Goal: Information Seeking & Learning: Learn about a topic

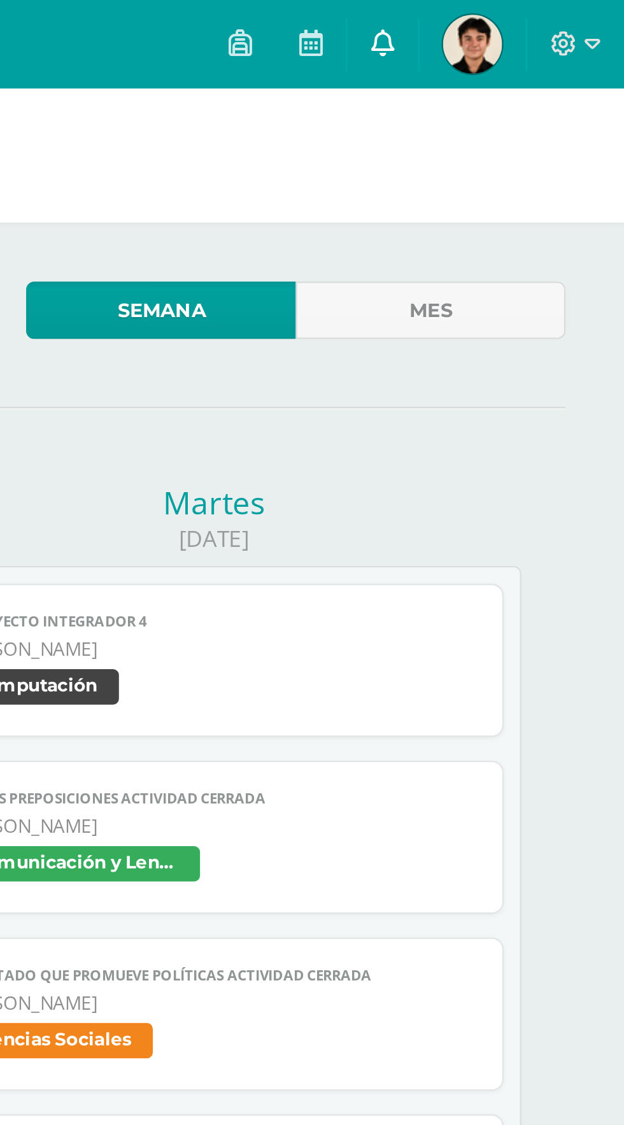
click at [528, 15] on link at bounding box center [519, 19] width 31 height 38
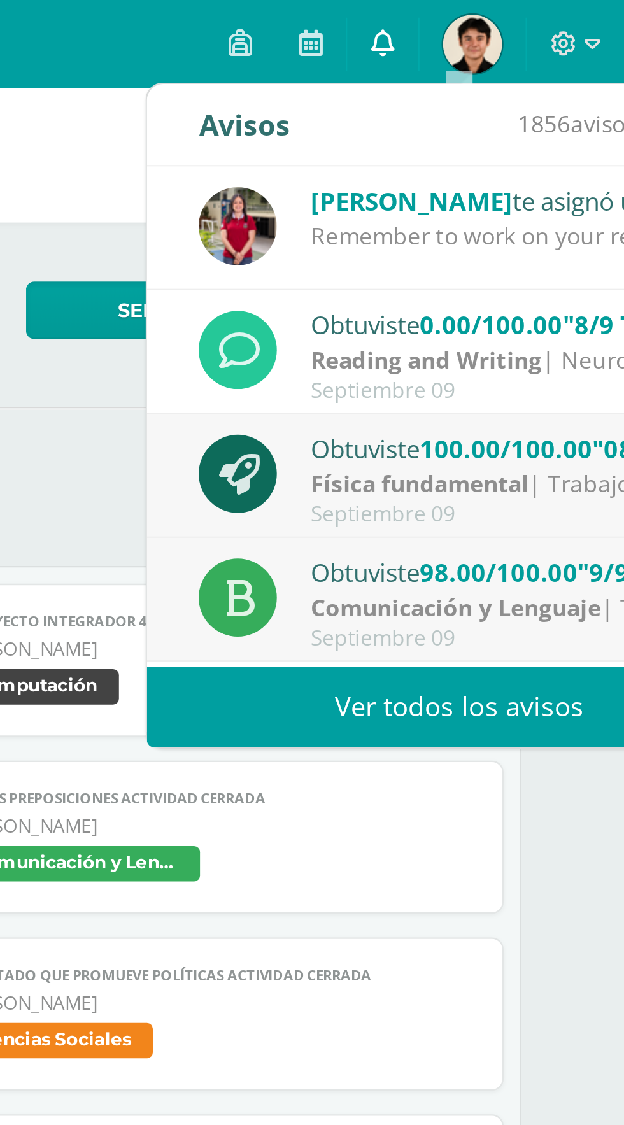
scroll to position [55, 0]
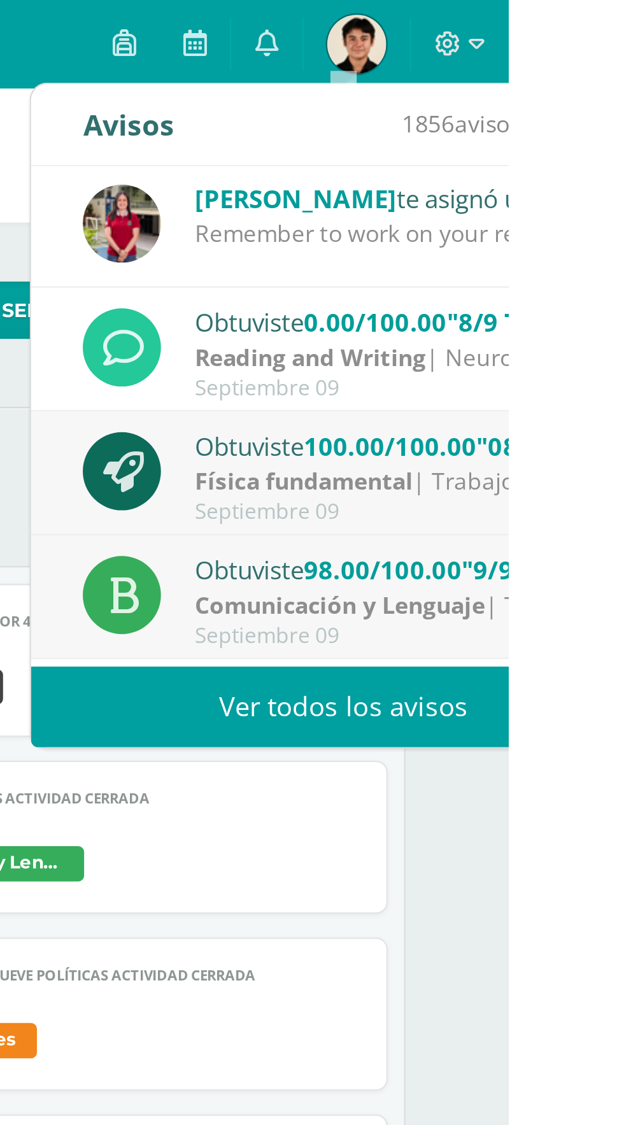
click at [593, 151] on div "Reading and Writing | Neurocognitive Project" at bounding box center [576, 154] width 177 height 15
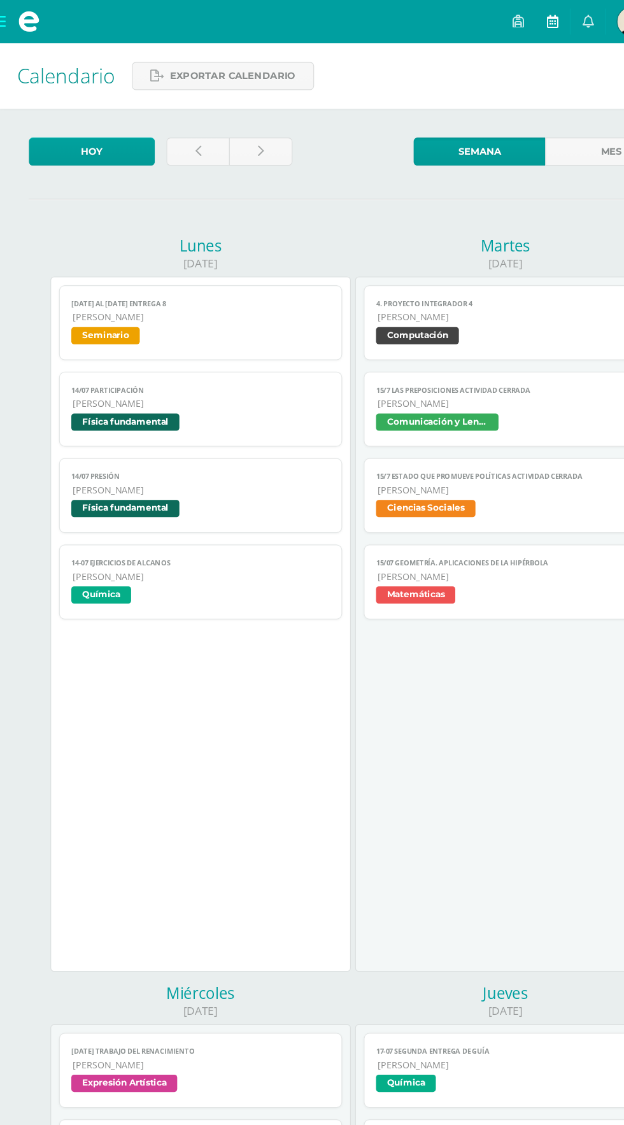
click at [491, 24] on icon at bounding box center [488, 18] width 10 height 11
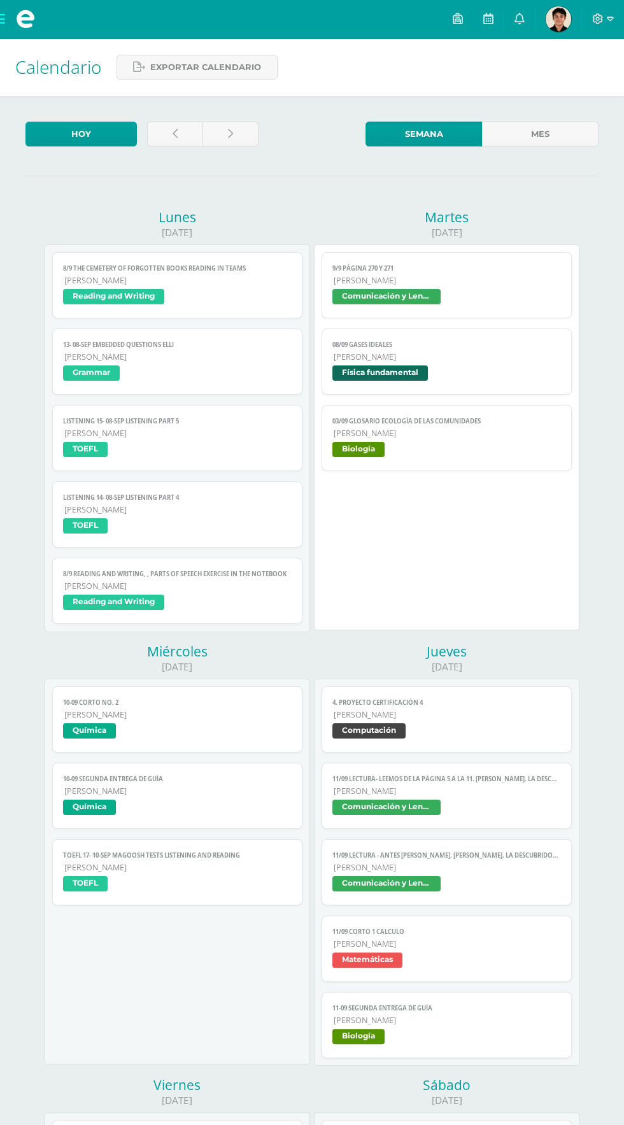
click at [155, 291] on span "Reading and Writing" at bounding box center [113, 296] width 101 height 15
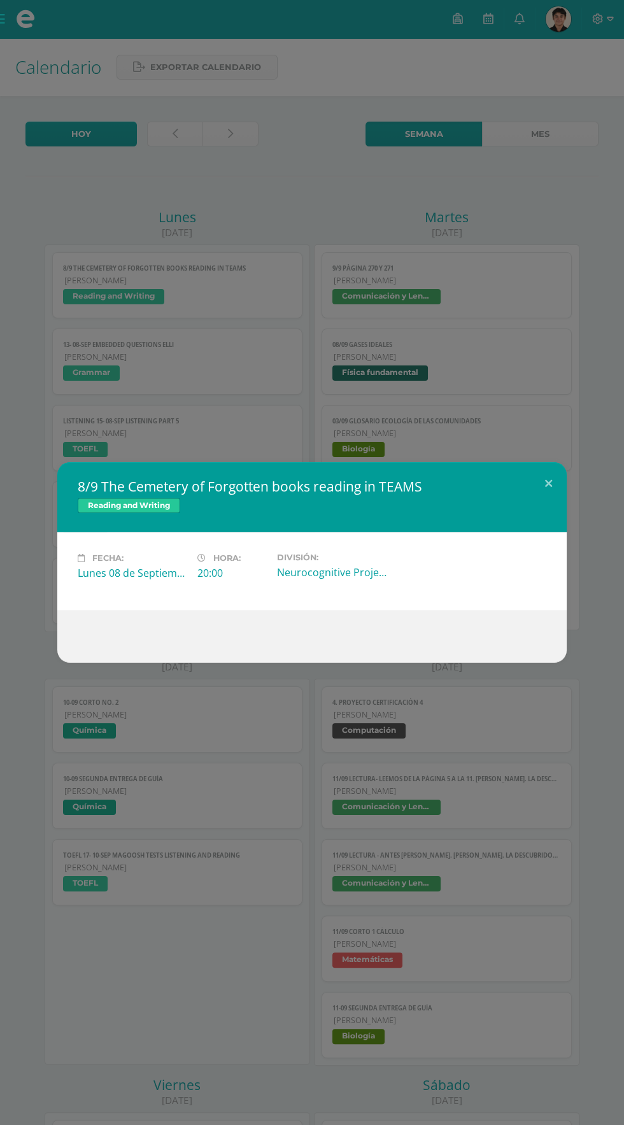
click at [81, 165] on div "8/9 The Cemetery of Forgotten books reading in TEAMS Reading and Writing Fecha:…" at bounding box center [312, 562] width 624 height 1125
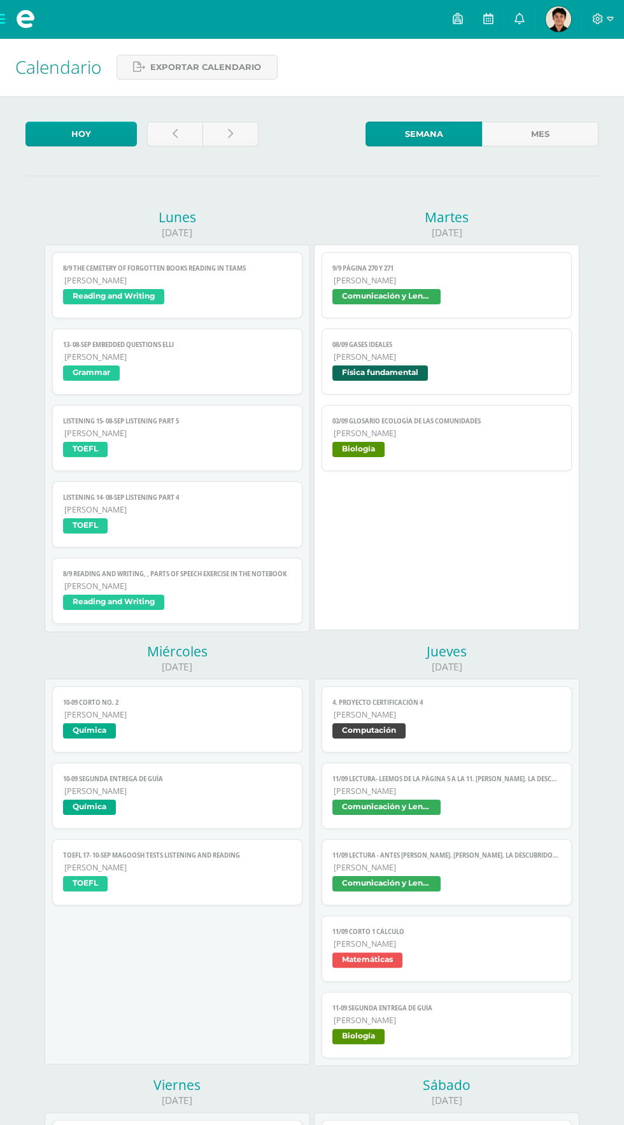
click at [197, 351] on div "8/9 The Cemetery of Forgotten books reading in TEAMS Reading and Writing Fecha:…" at bounding box center [312, 562] width 624 height 1125
click at [186, 335] on link "13- 08-sep Embedded questions [PERSON_NAME] Grammar" at bounding box center [176, 361] width 249 height 66
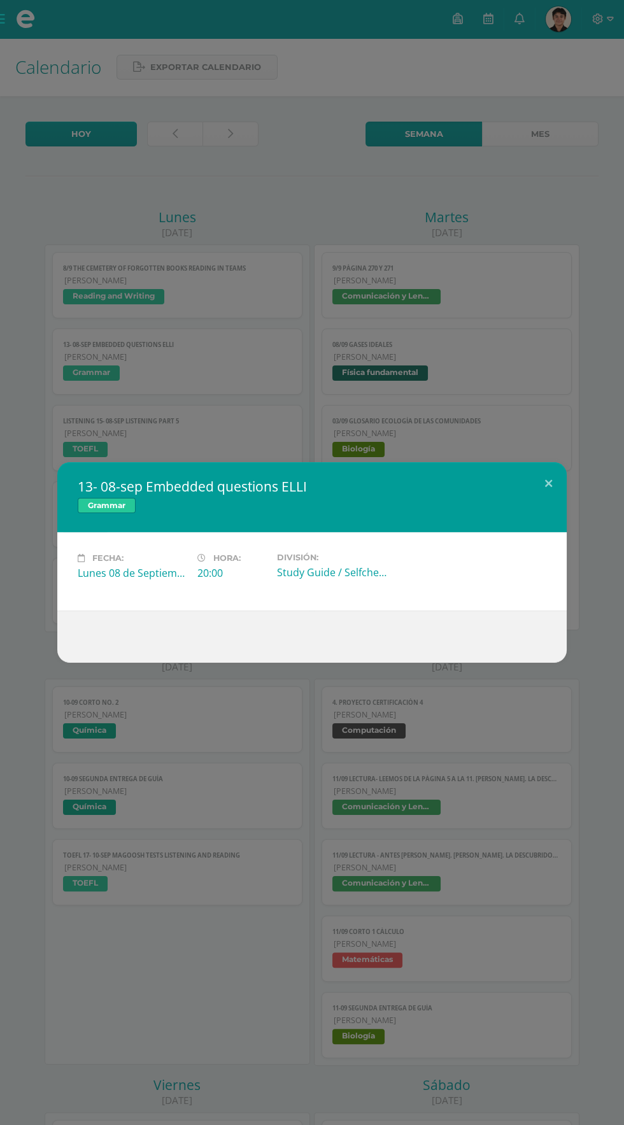
click at [139, 225] on div "13- 08-sep Embedded questions ELLI Grammar Fecha: [DATE] Hora: 20:00 División: …" at bounding box center [312, 562] width 624 height 1125
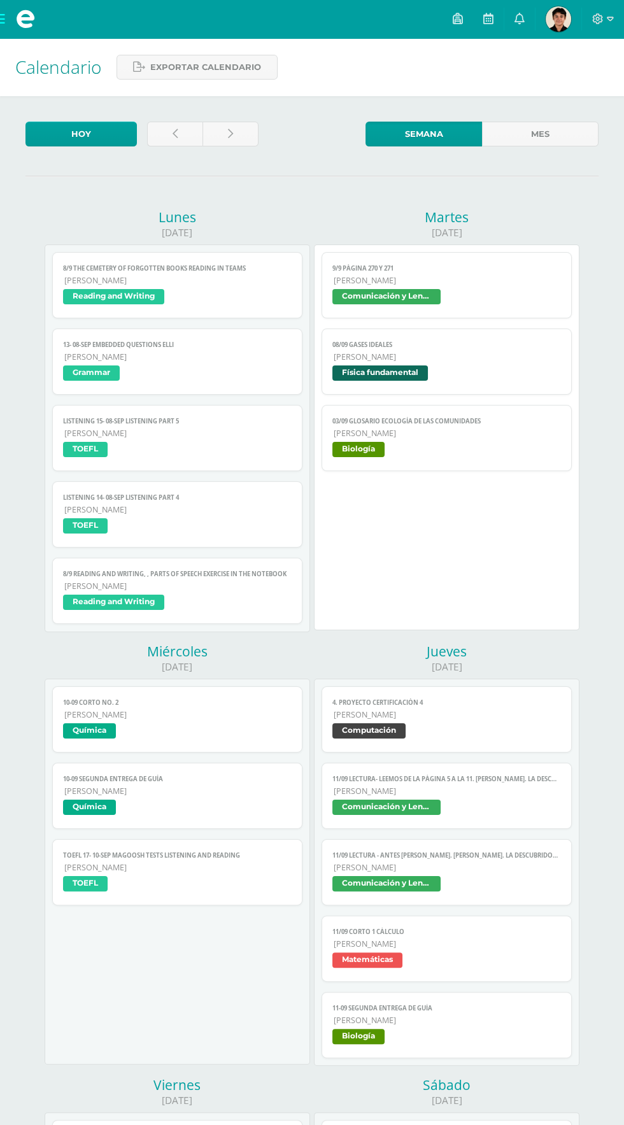
click at [234, 405] on link "LISTENING 15- 08-sep Listening part 5 [PERSON_NAME] TOEFL" at bounding box center [176, 438] width 249 height 66
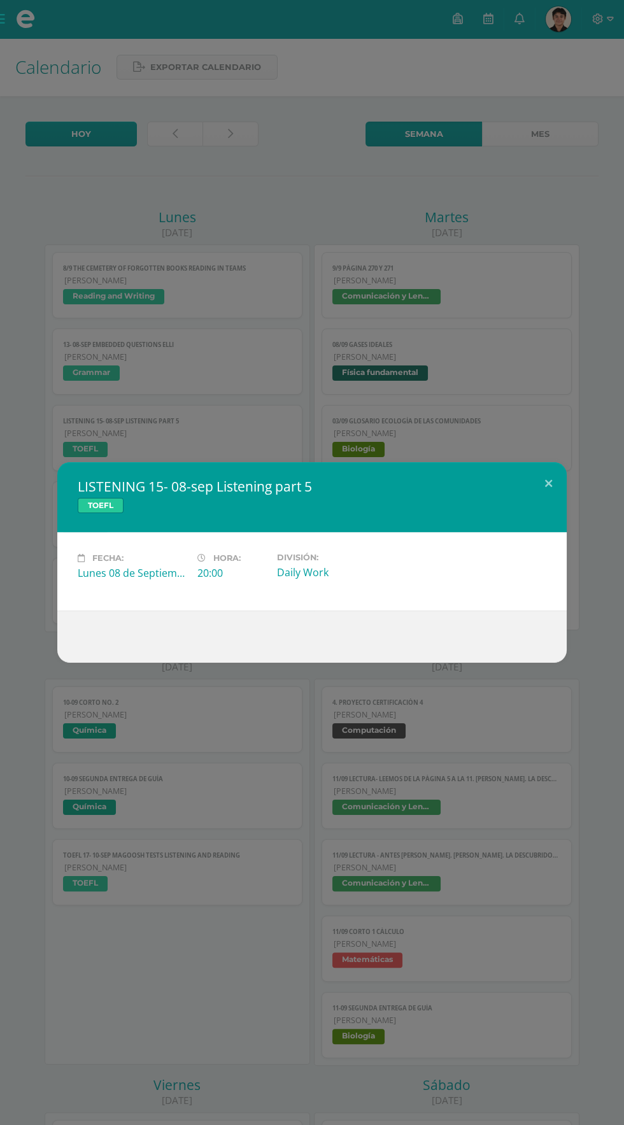
click at [120, 189] on div "LISTENING 15- 08-sep Listening part 5 TOEFL Fecha: [DATE] Hora: 20:00 División:…" at bounding box center [312, 562] width 624 height 1125
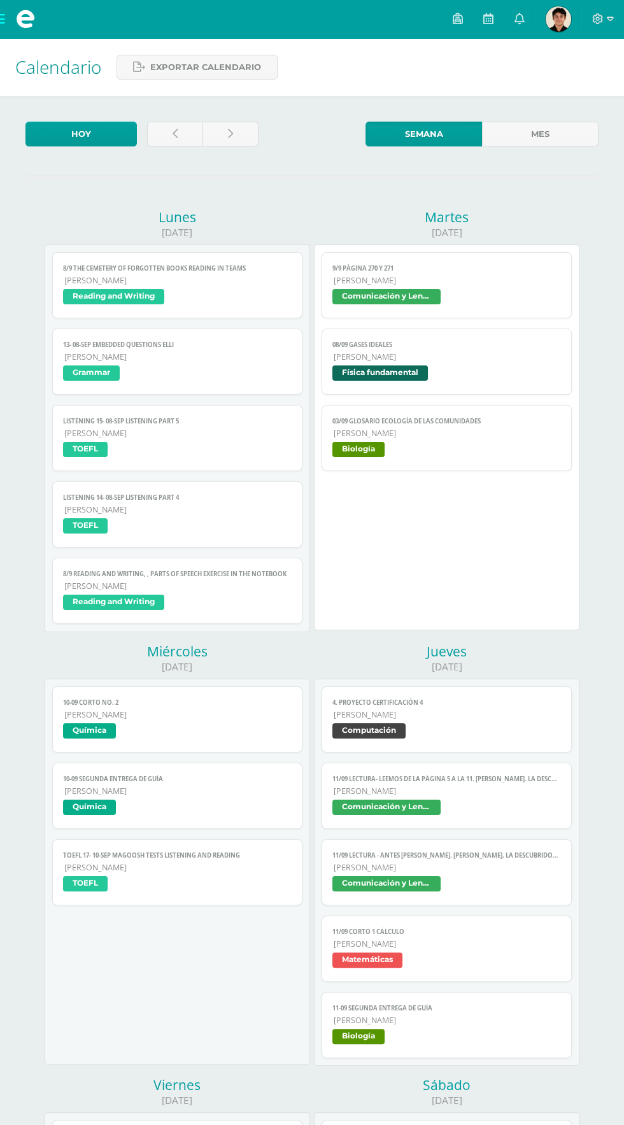
click at [219, 485] on link "LISTENING 14- 08-sep Listening part 4 [PERSON_NAME] TOEFL" at bounding box center [176, 514] width 249 height 66
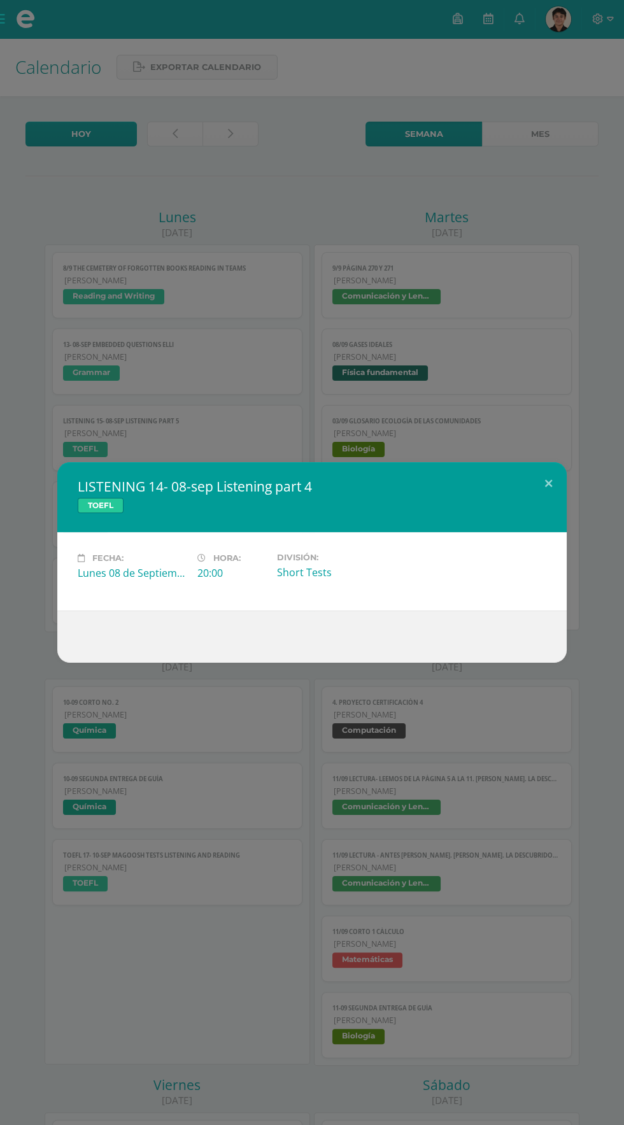
click at [181, 289] on div "LISTENING 14- 08-sep Listening part 4 TOEFL Fecha: [DATE] Hora: 20:00 División:…" at bounding box center [312, 562] width 624 height 1125
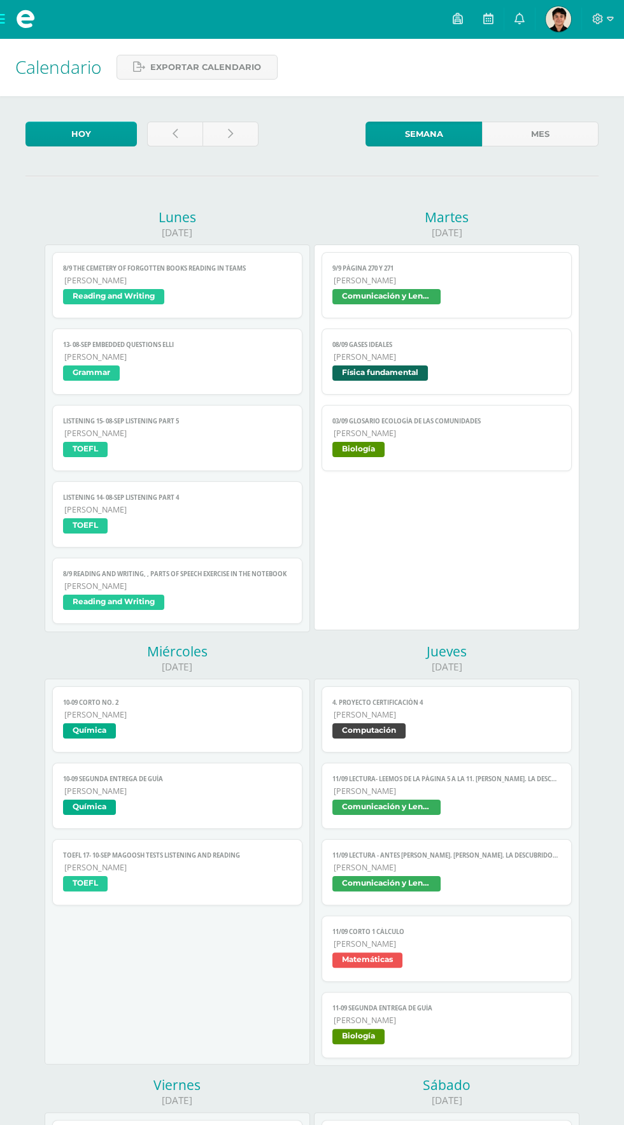
click at [213, 551] on div "8/9 The Cemetery of Forgotten books reading in TEAMS Reading and Writing Fecha:…" at bounding box center [176, 438] width 249 height 372
click at [228, 542] on link "LISTENING 14- 08-sep Listening part 4 [PERSON_NAME] TOEFL" at bounding box center [176, 514] width 249 height 66
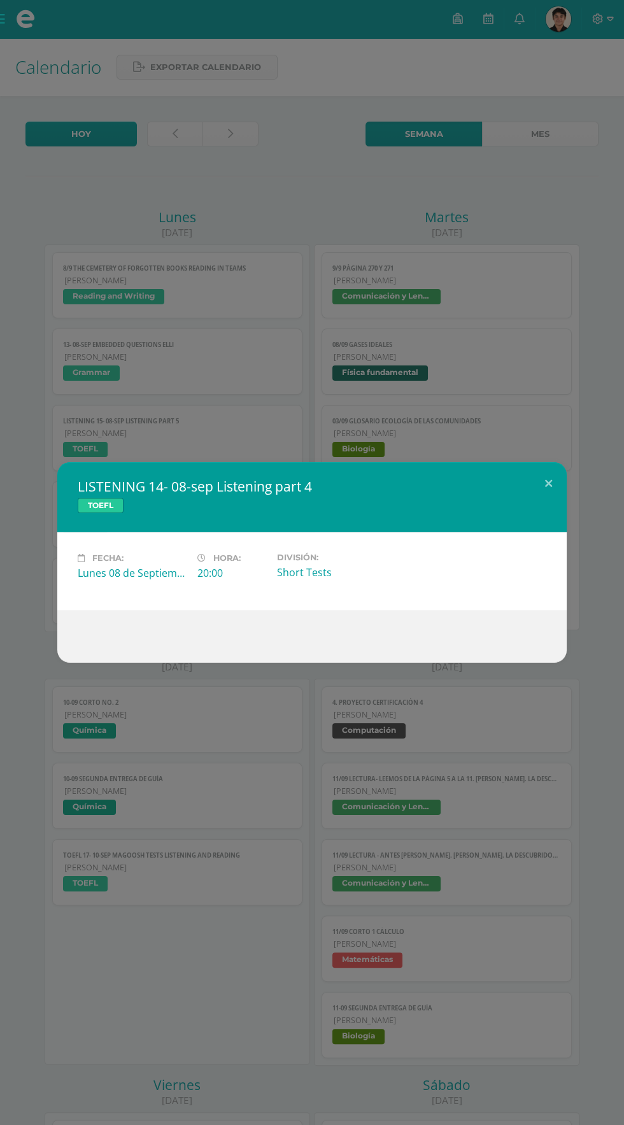
click at [139, 258] on div "LISTENING 14- 08-sep Listening part 4 TOEFL Fecha: [DATE] Hora: 20:00 División:…" at bounding box center [312, 562] width 624 height 1125
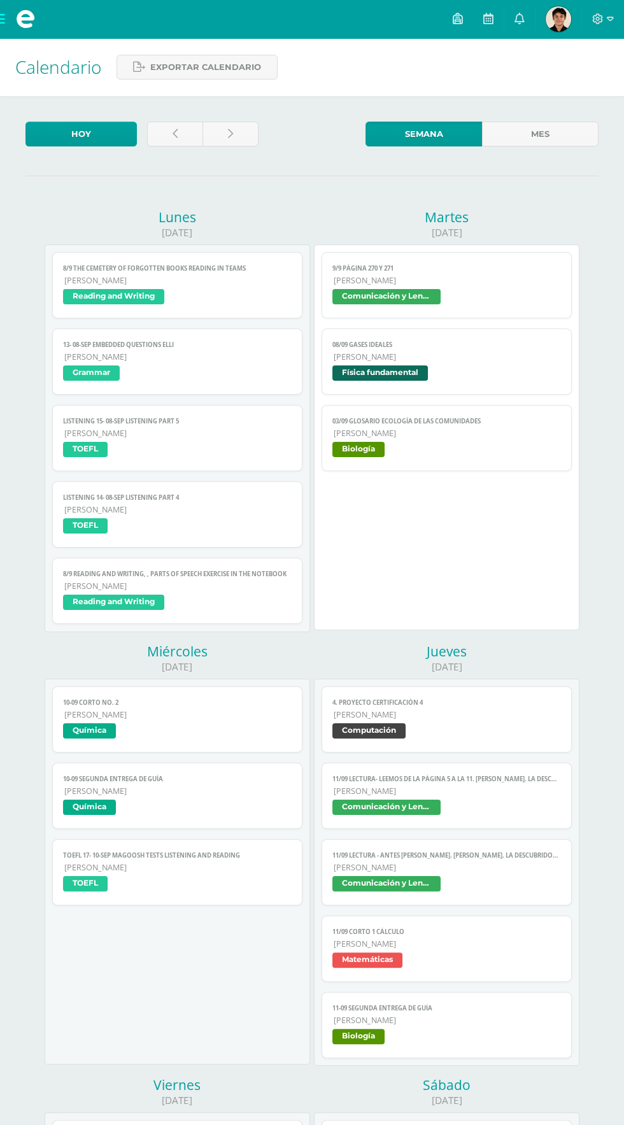
click at [269, 598] on span "Reading and Writing" at bounding box center [177, 603] width 228 height 18
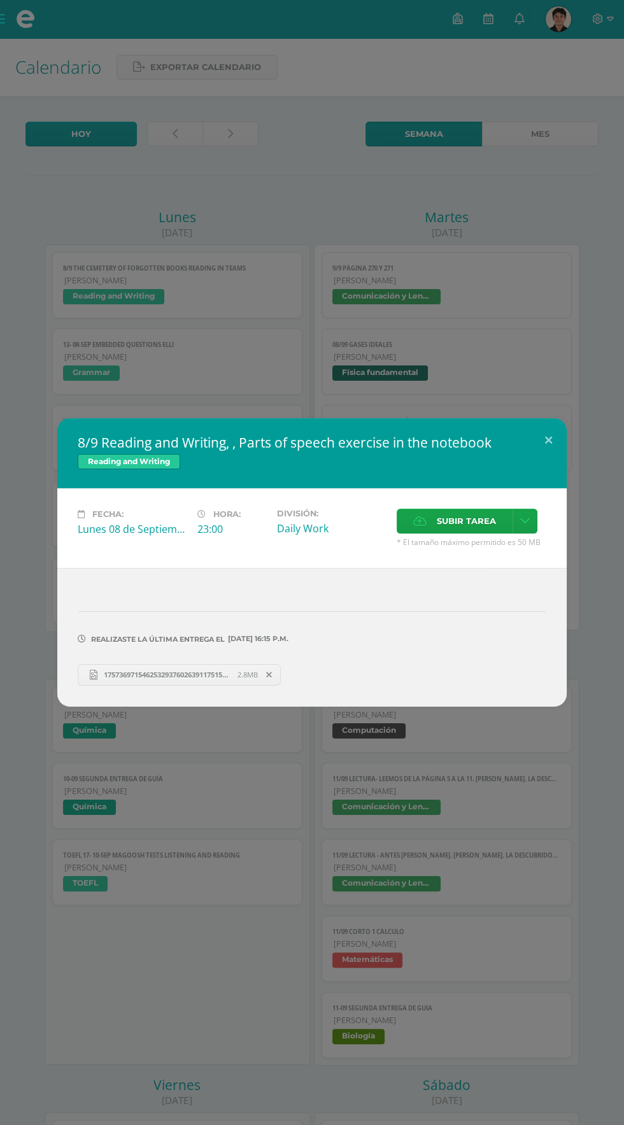
click at [542, 259] on div "8/9 Reading and Writing, , Parts of speech exercise in the notebook Reading and…" at bounding box center [312, 562] width 624 height 1125
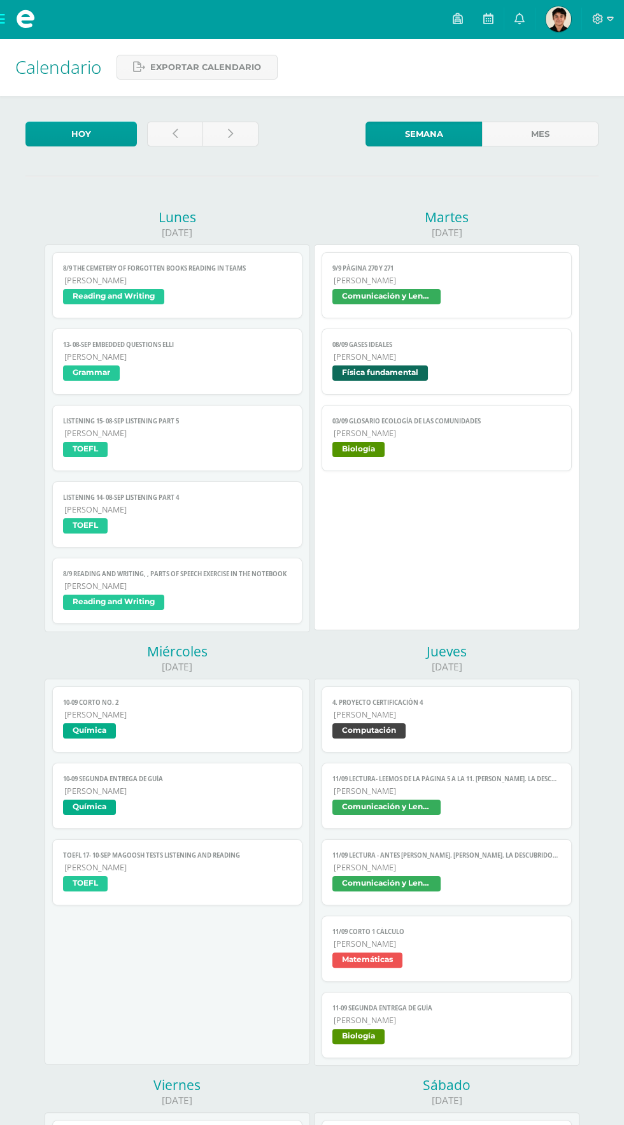
click at [519, 270] on span "9/9 Página 270 y 271" at bounding box center [446, 268] width 228 height 8
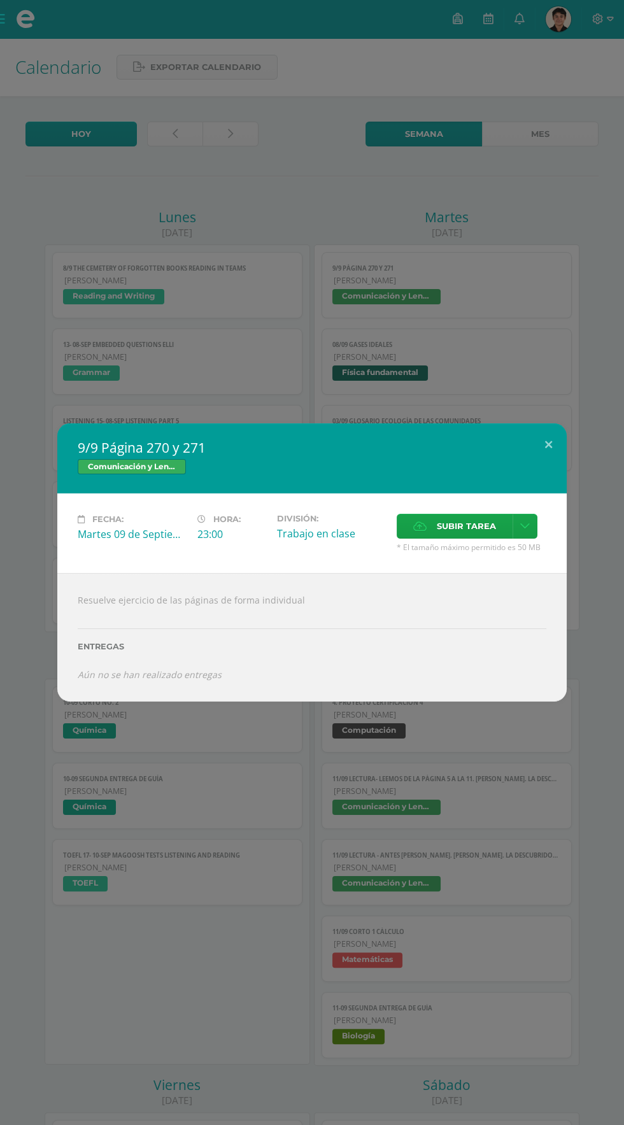
click at [440, 369] on div "9/9 Página 270 y 271 Comunicación y Lenguaje Fecha: [DATE] Hora: 23:00 División…" at bounding box center [312, 562] width 624 height 1125
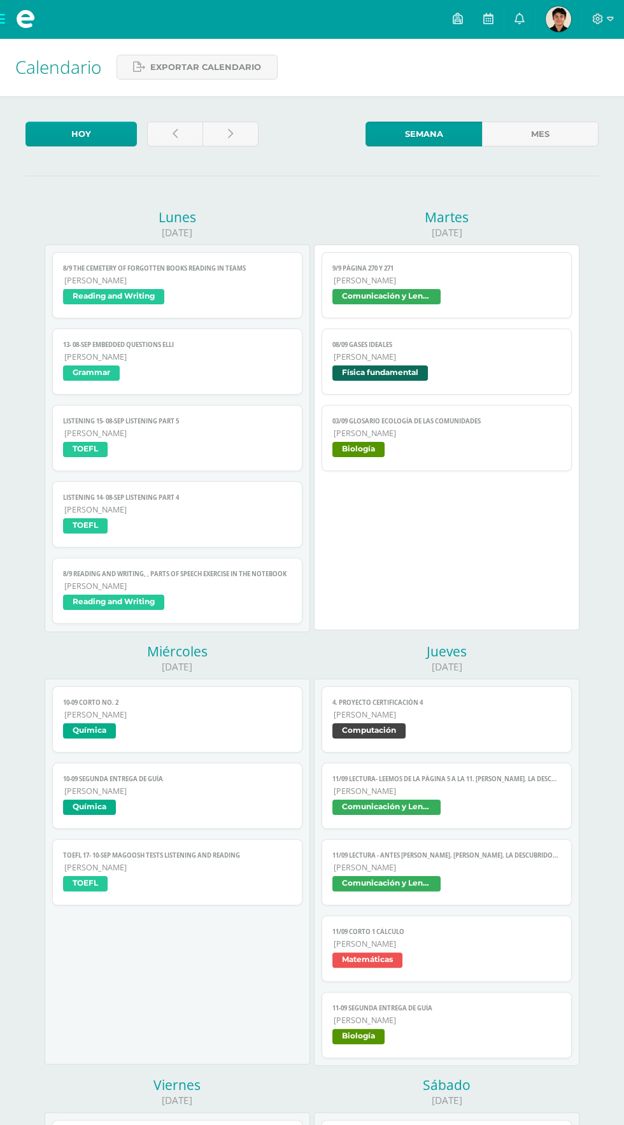
click at [498, 379] on span "Física fundamental" at bounding box center [446, 374] width 228 height 18
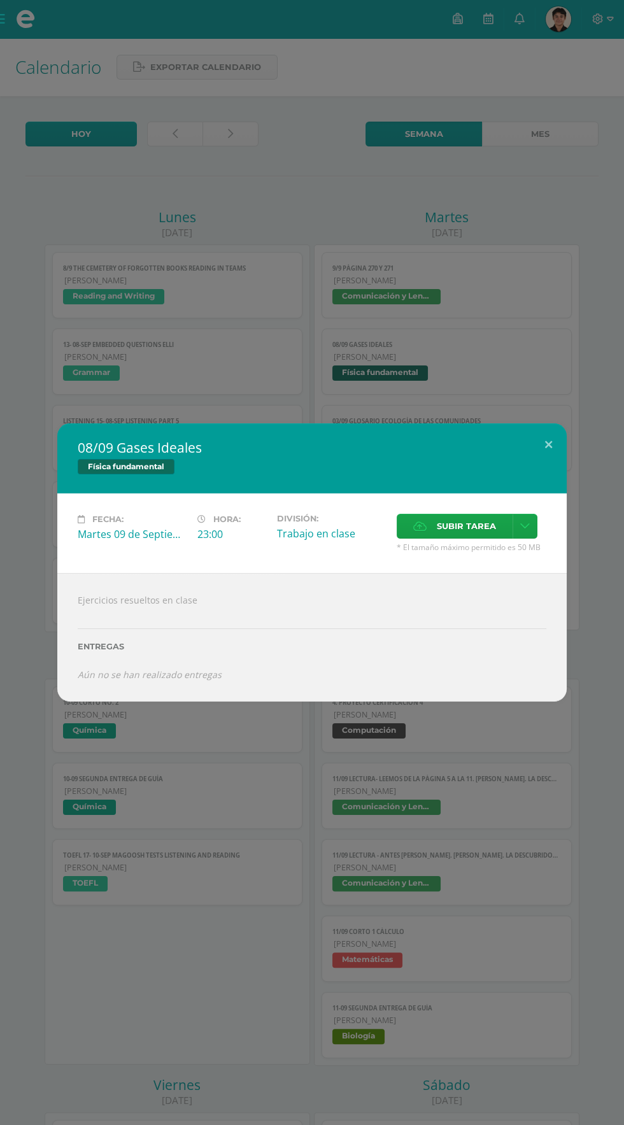
click at [231, 297] on div "08/09 Gases Ideales Física fundamental Fecha: [DATE] Hora: 23:00 División: Trab…" at bounding box center [312, 562] width 624 height 1125
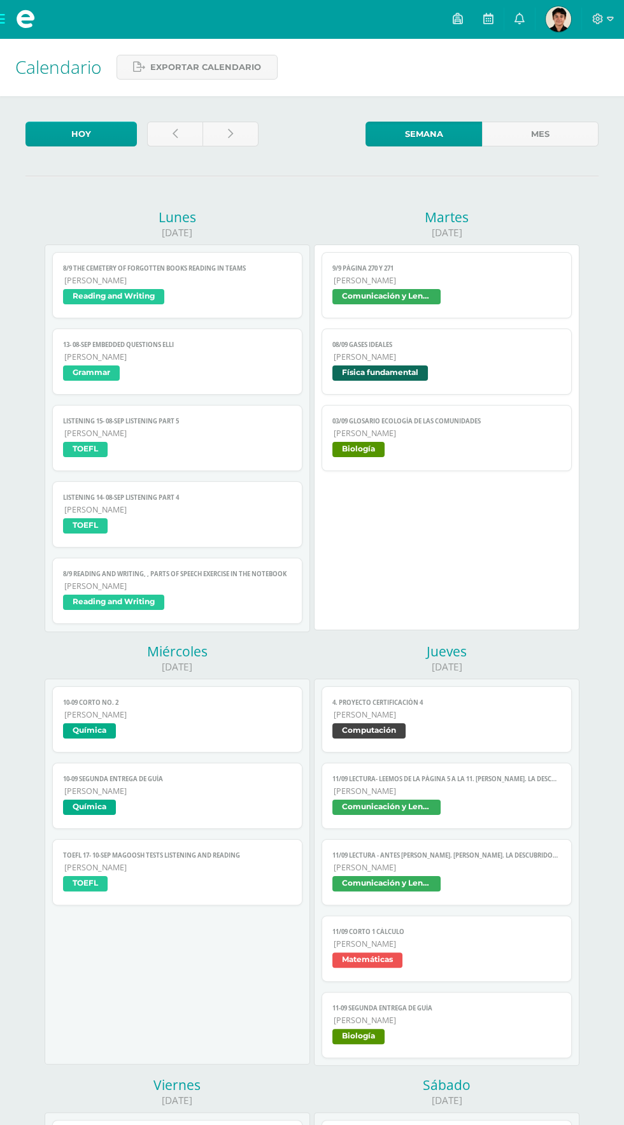
click at [357, 428] on span "[PERSON_NAME]" at bounding box center [446, 433] width 227 height 11
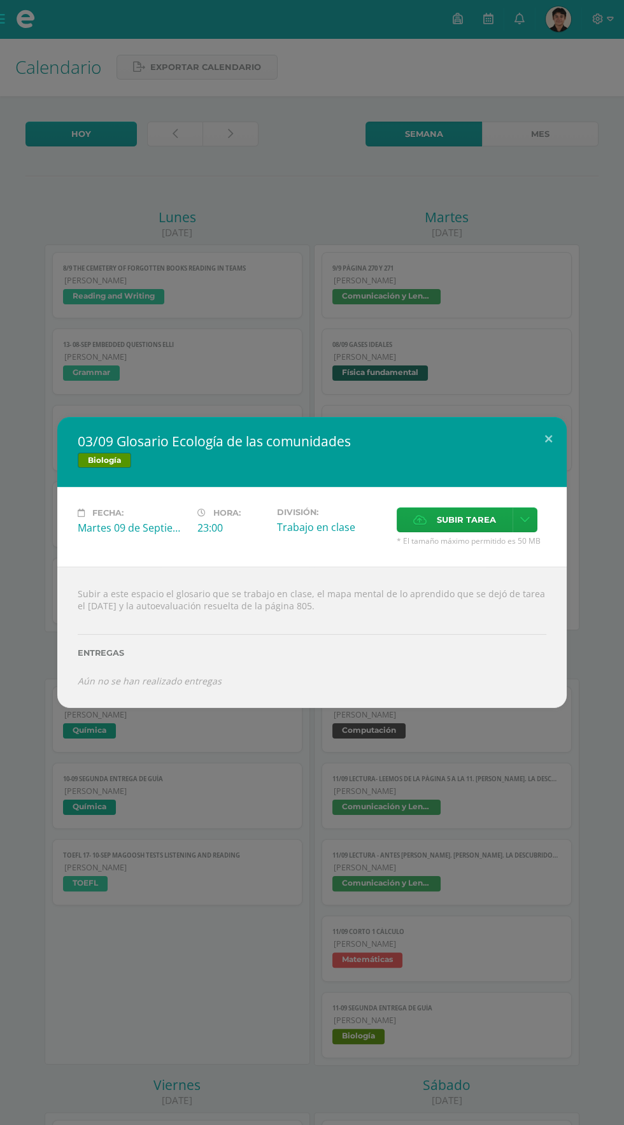
click at [354, 367] on div "03/09 Glosario Ecología de las comunidades Biología Fecha: [DATE] Hora: 23:00 D…" at bounding box center [312, 562] width 624 height 1125
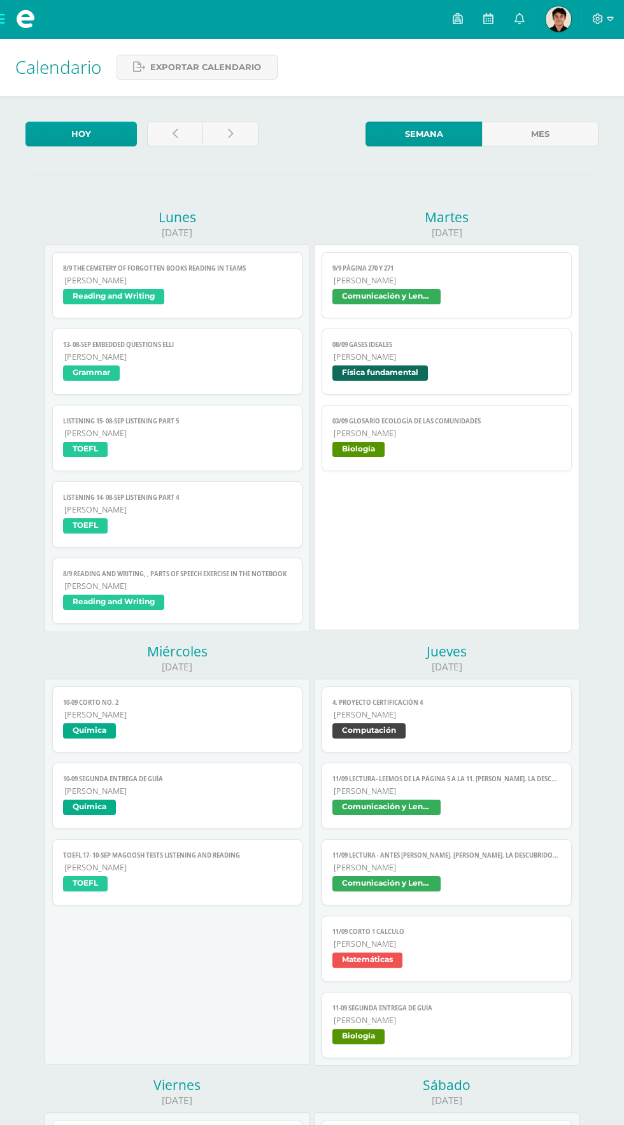
click at [379, 433] on span "[PERSON_NAME]" at bounding box center [446, 433] width 227 height 11
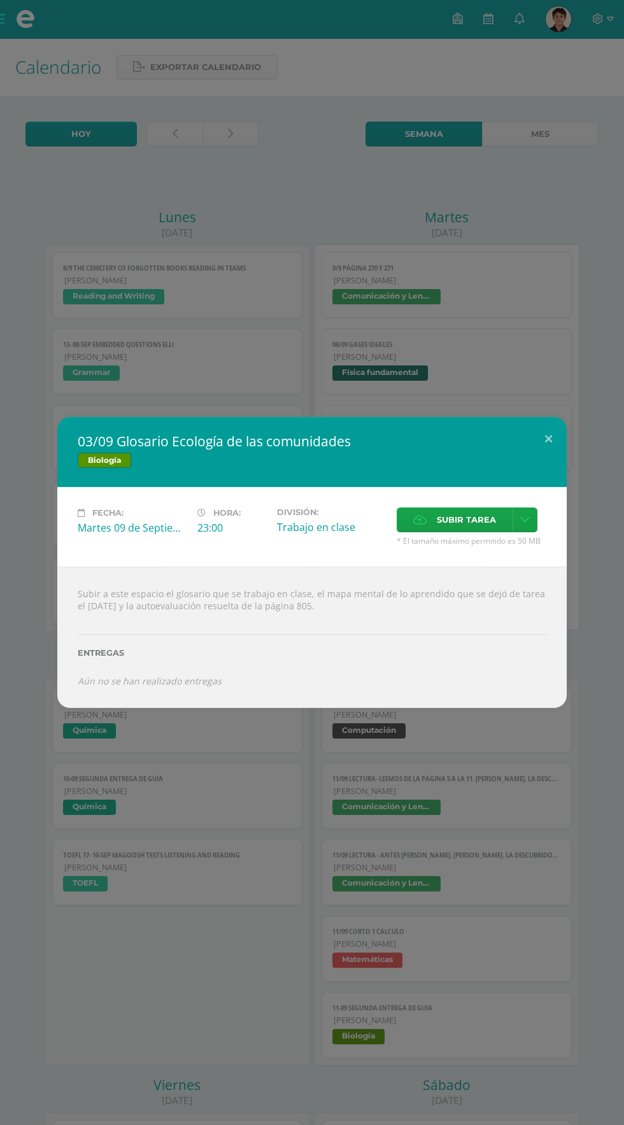
click at [157, 202] on div "03/09 Glosario Ecología de las comunidades Biología Fecha: [DATE] Hora: 23:00 D…" at bounding box center [312, 562] width 624 height 1125
